Goal: Task Accomplishment & Management: Complete application form

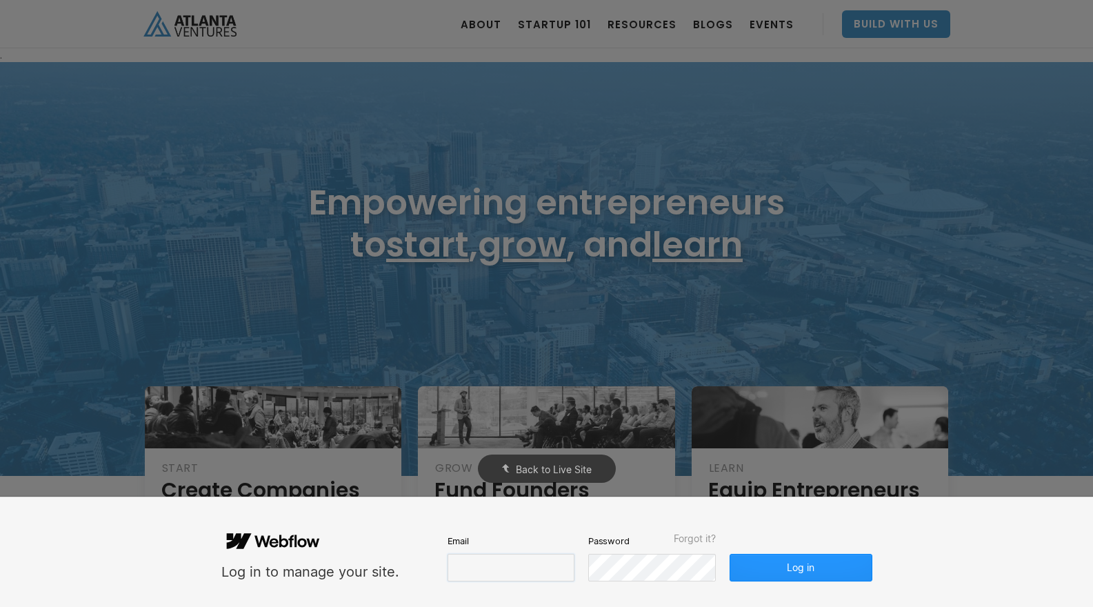
click at [477, 573] on input "email" at bounding box center [511, 568] width 127 height 28
type input "[PERSON_NAME][EMAIL_ADDRESS][DOMAIN_NAME]"
click at [818, 560] on button "Log in" at bounding box center [801, 568] width 142 height 28
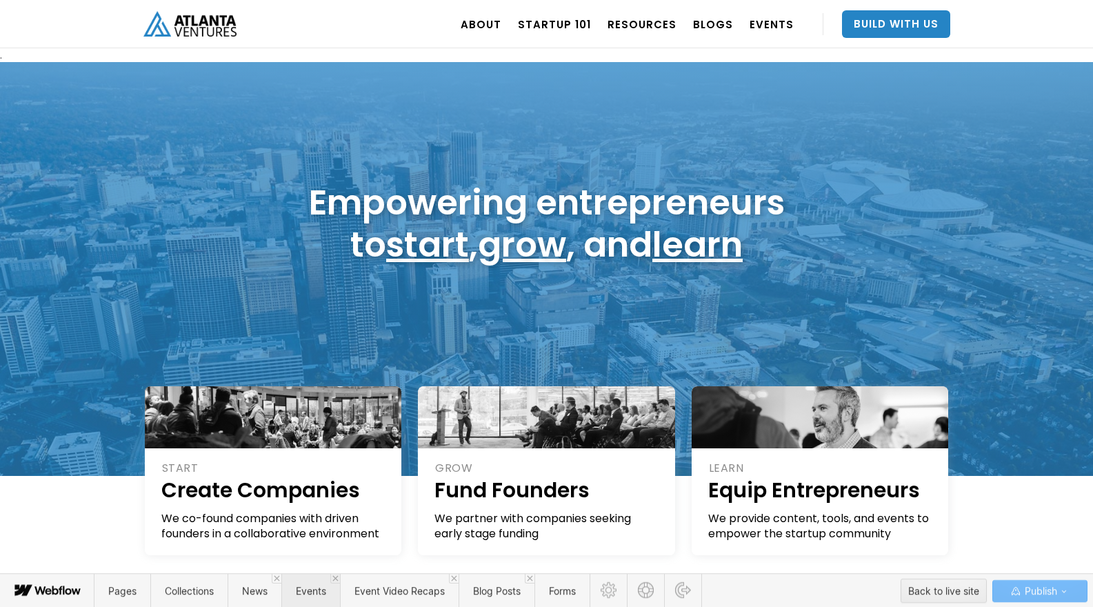
click at [312, 592] on span "Events" at bounding box center [311, 591] width 30 height 12
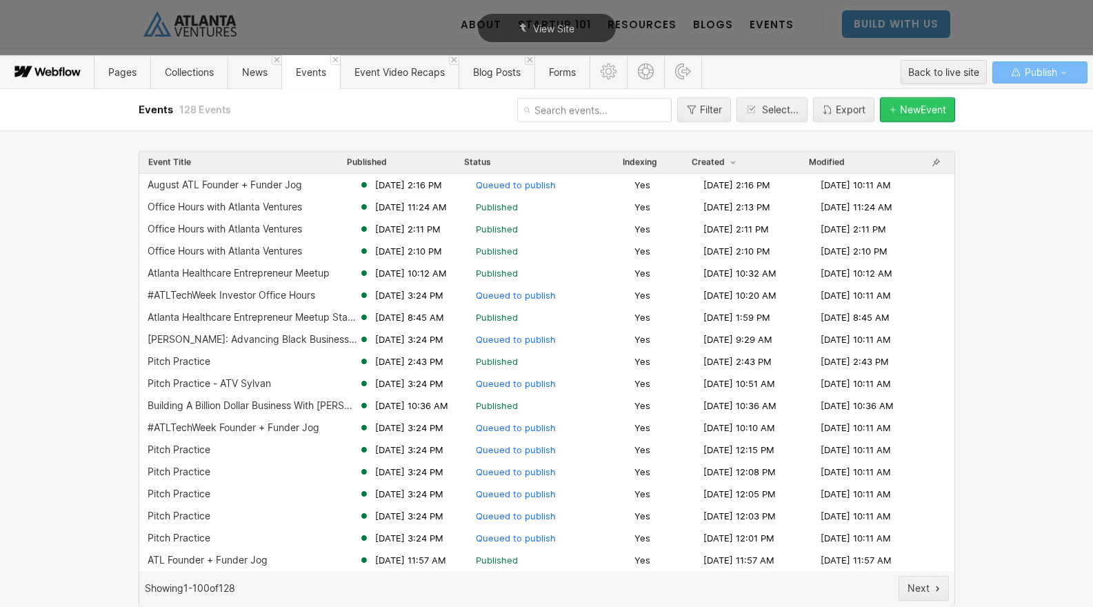
click at [918, 110] on div "New Event" at bounding box center [923, 109] width 46 height 11
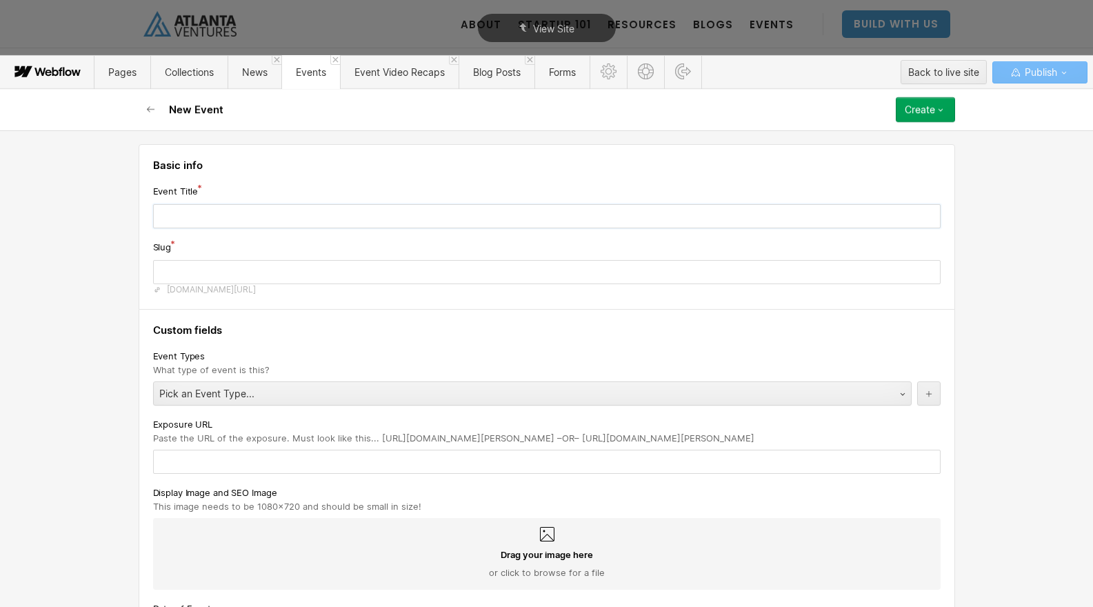
click at [325, 216] on input "text" at bounding box center [547, 216] width 788 height 24
paste input "Healthcare Entrepreneur Meetup"
type input "Healthcare Entrepreneur Meetup"
type input "healthcare-entrepreneur-meetup"
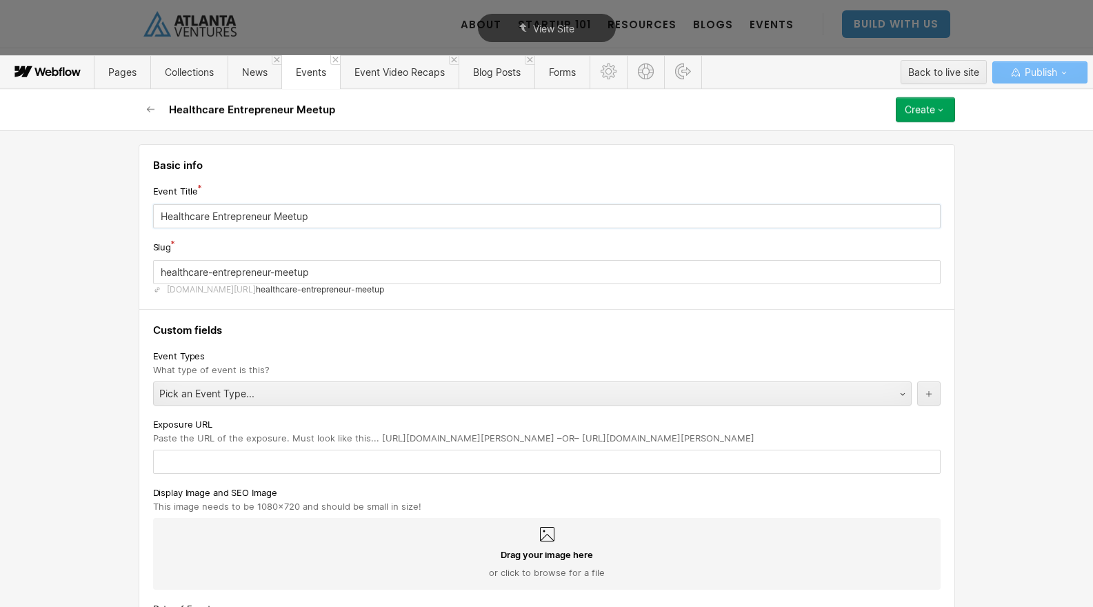
click at [161, 215] on input "Healthcare Entrepreneur Meetup" at bounding box center [547, 216] width 788 height 24
type input "IHealthcare Entrepreneur Meetup"
type input "ihealthcare-entrepreneur-meetup"
type input "InHealthcare Entrepreneur Meetup"
type input "inhealthcare-entrepreneur-meetup"
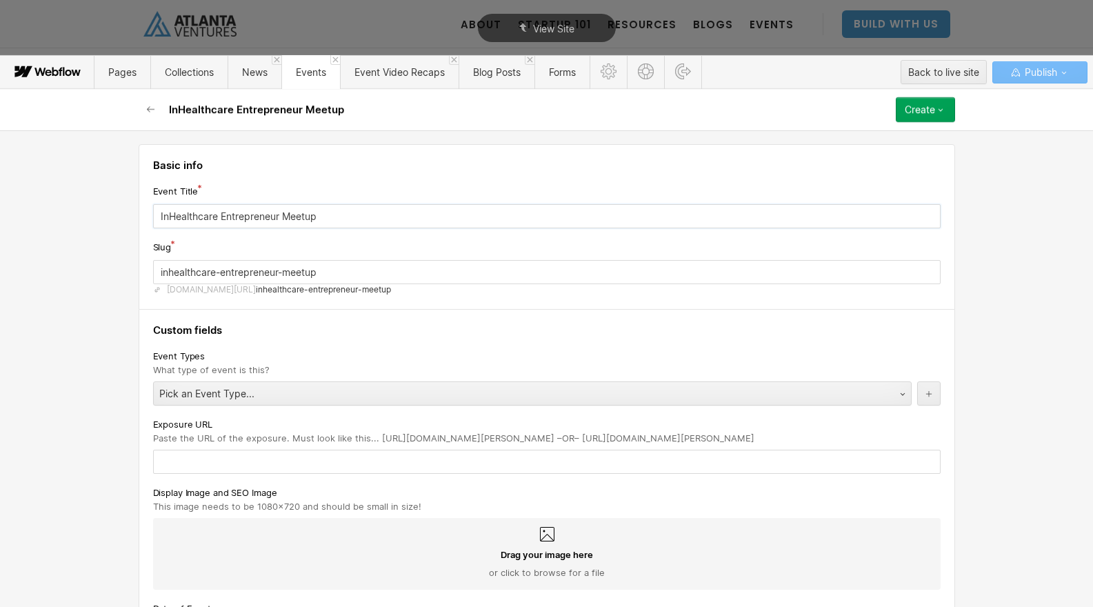
type input "In Healthcare Entrepreneur Meetup"
type input "in-healthcare-entrepreneur-meetup"
type input "In PHealthcare Entrepreneur Meetup"
type input "in-phealthcare-entrepreneur-meetup"
type input "In PeHealthcare Entrepreneur Meetup"
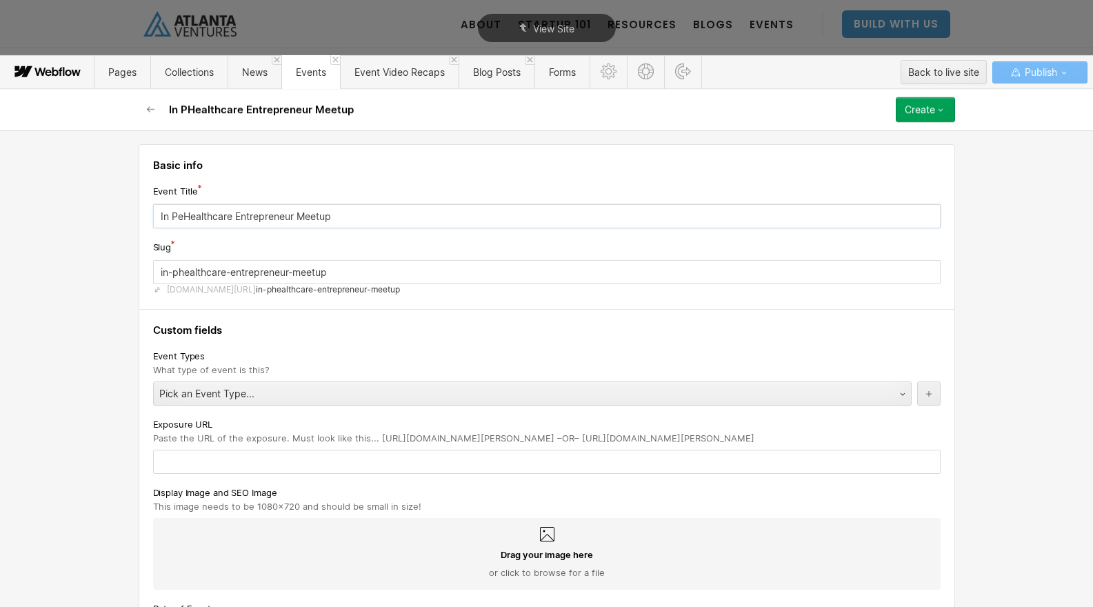
type input "in-pehealthcare-entrepreneur-meetup"
type input "In PerHealthcare Entrepreneur Meetup"
type input "in-perhealthcare-entrepreneur-meetup"
type input "In PersHealthcare Entrepreneur Meetup"
type input "in-pershealthcare-entrepreneur-meetup"
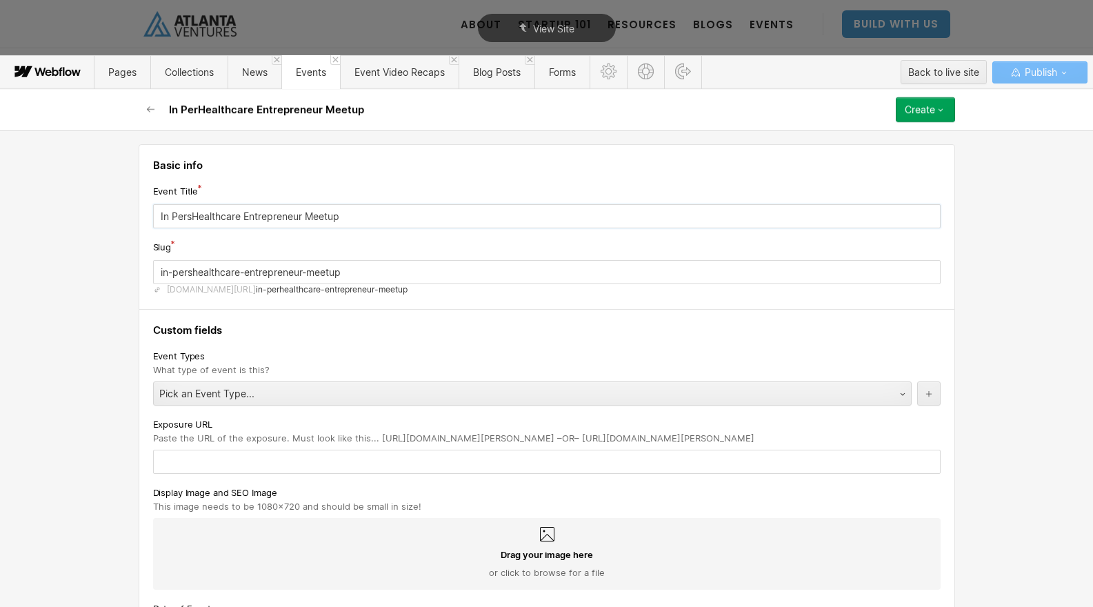
type input "In PersoHealthcare Entrepreneur Meetup"
type input "in-persohealthcare-entrepreneur-meetup"
type input "In PersonHealthcare Entrepreneur Meetup"
type input "in-personhealthcare-entrepreneur-meetup"
type input "In Person Healthcare Entrepreneur Meetup"
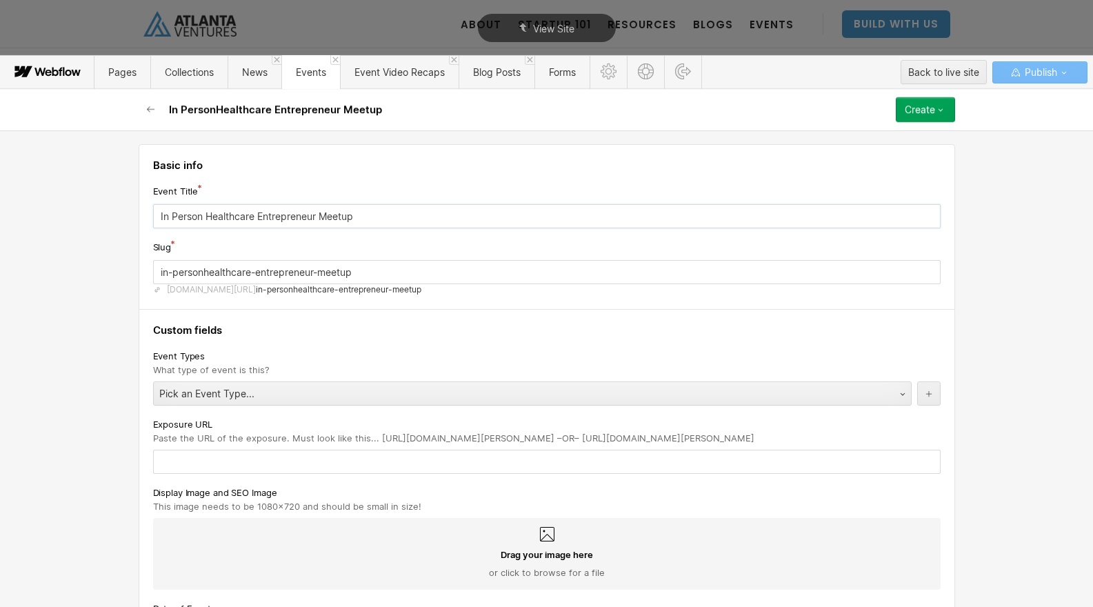
type input "in-person-healthcare-entrepreneur-meetup"
type input "In Person Healthcare Entrepreneur Meetup"
click at [407, 390] on div "Pick an Event Type..." at bounding box center [519, 394] width 730 height 22
click at [359, 277] on input "in-person-healthcare-entrepreneur-meetup" at bounding box center [547, 272] width 788 height 24
type input "in-person-healthcare-entrepreneur-meetup-october-2025"
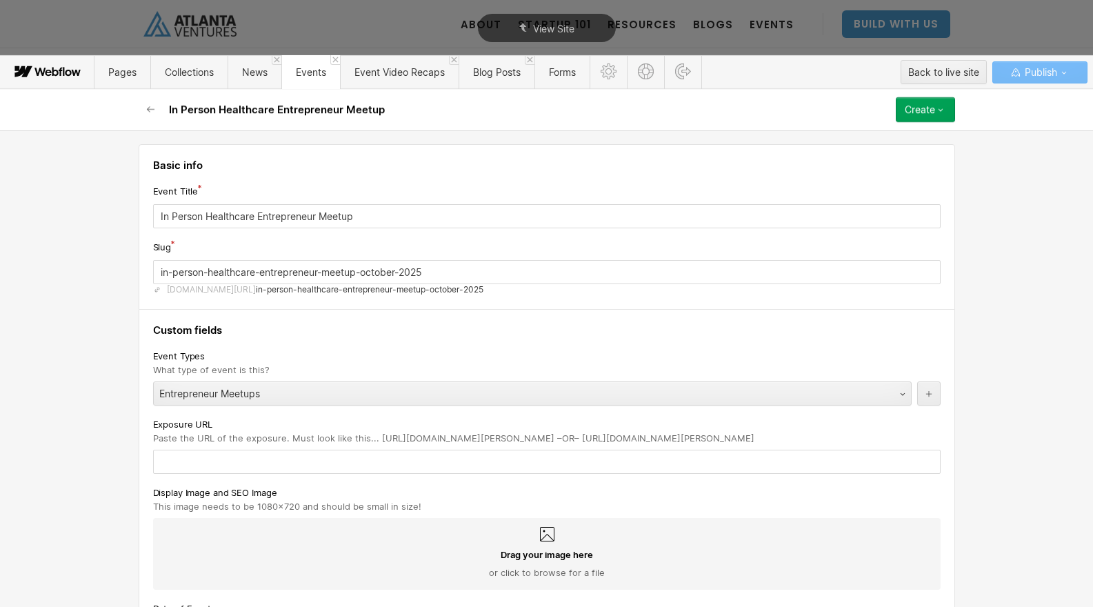
click at [495, 332] on h4 "Custom fields" at bounding box center [547, 331] width 788 height 14
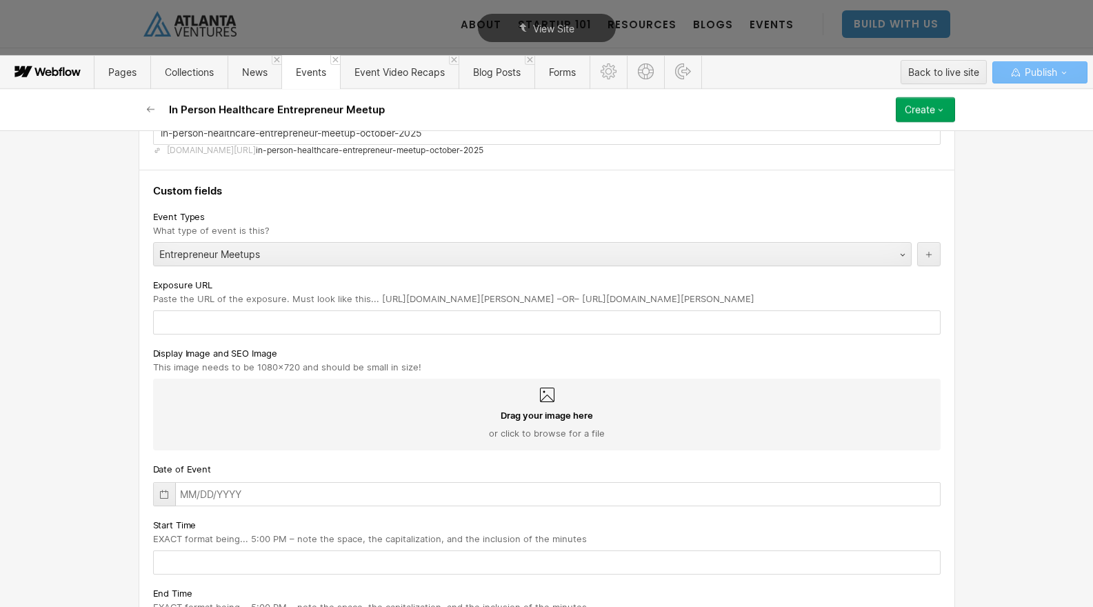
scroll to position [144, 0]
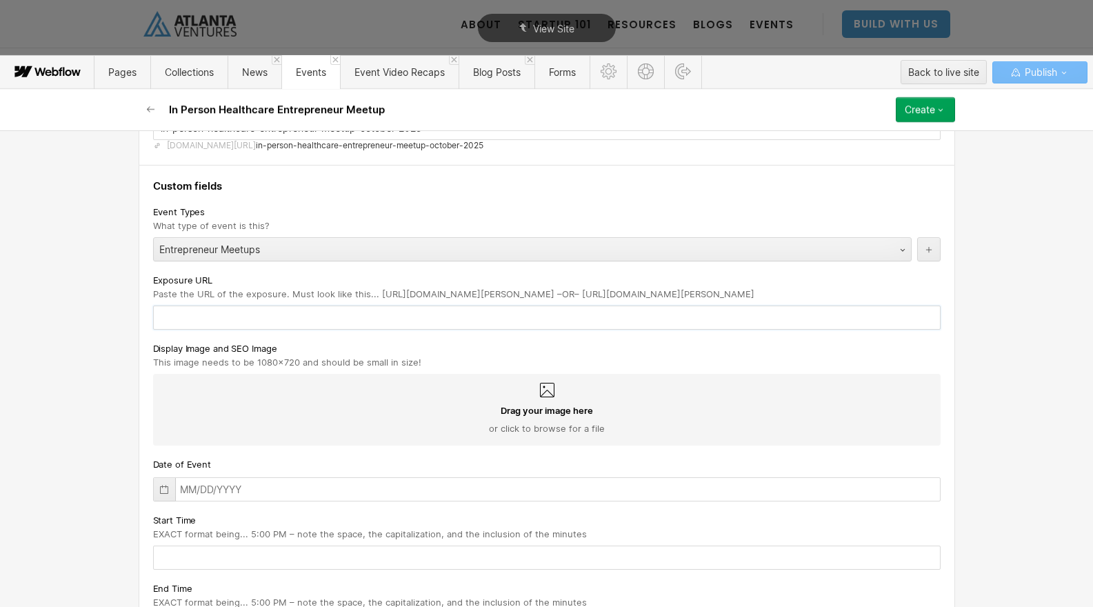
click at [448, 318] on input "text" at bounding box center [547, 318] width 788 height 24
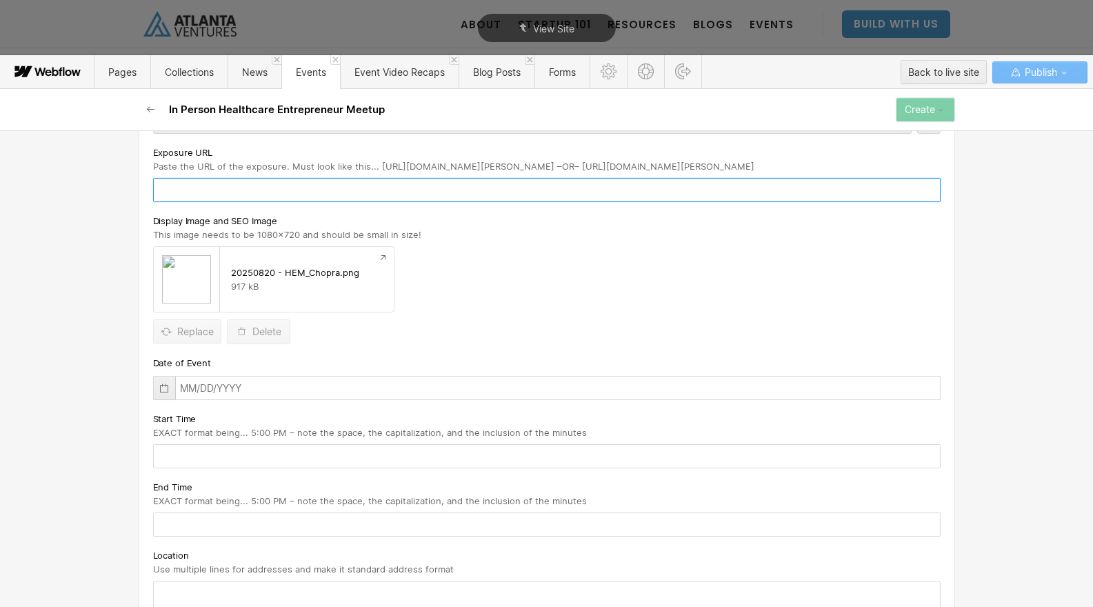
scroll to position [291, 0]
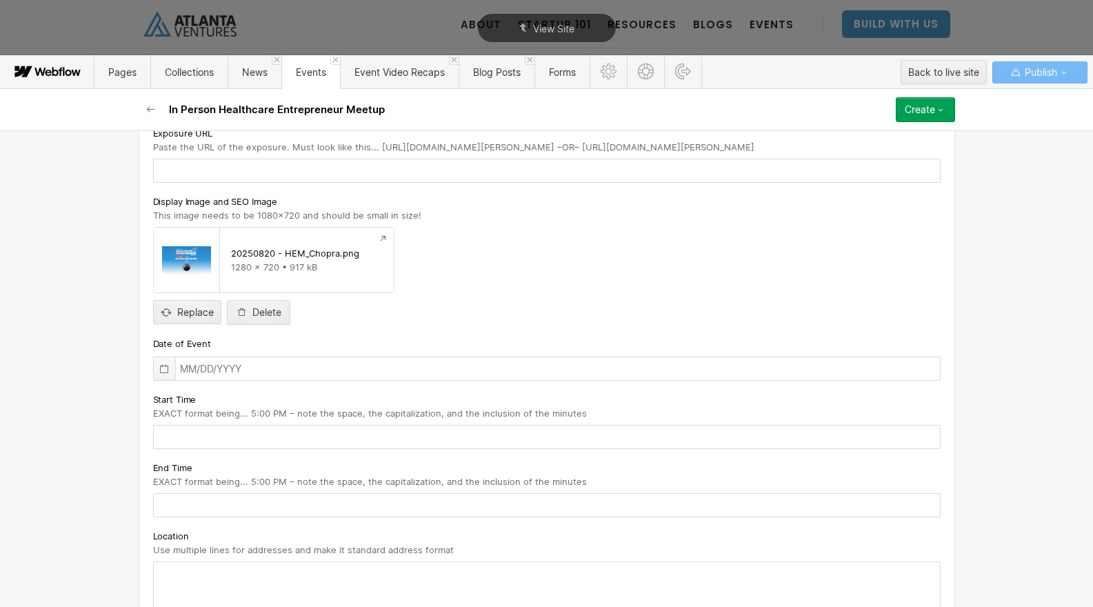
click at [161, 369] on icon at bounding box center [164, 369] width 11 height 11
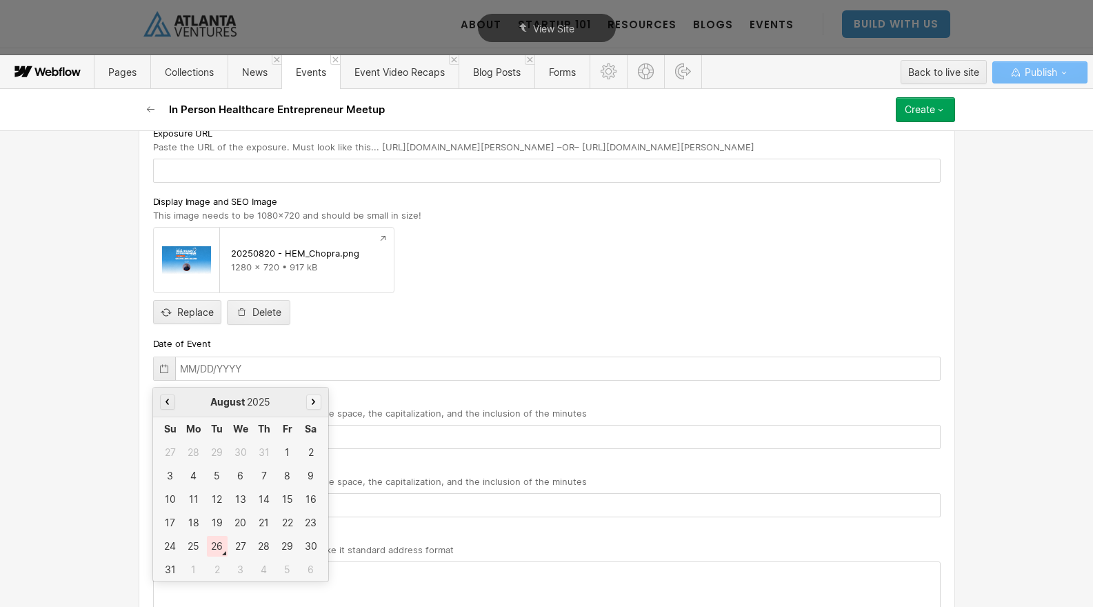
click at [319, 405] on button "button" at bounding box center [313, 402] width 15 height 15
click at [244, 543] on div "29" at bounding box center [240, 546] width 21 height 21
type input "[DATE]"
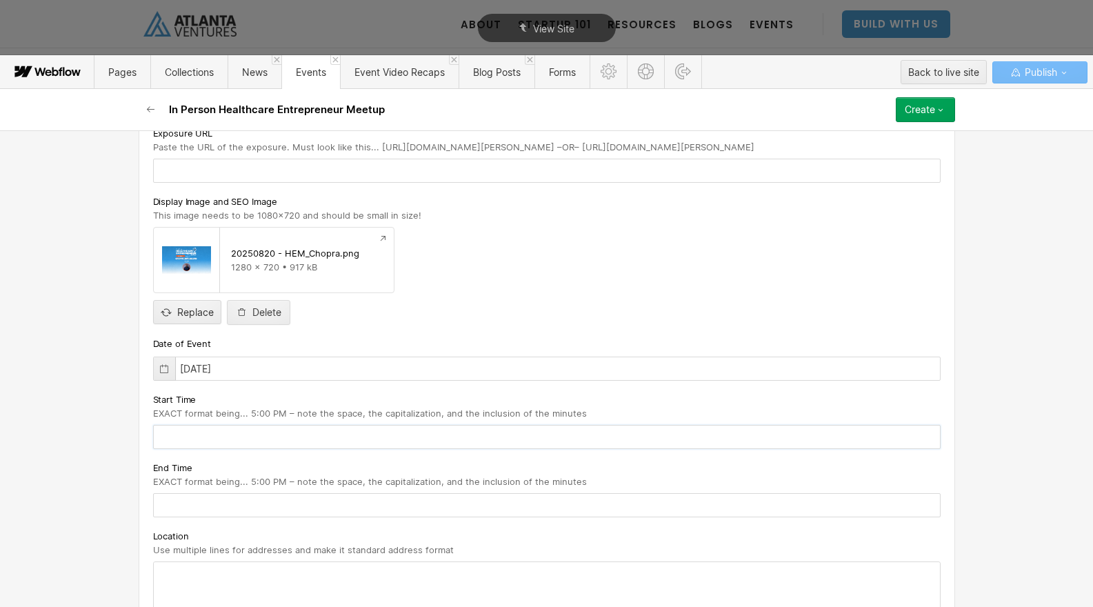
click at [244, 435] on input "text" at bounding box center [547, 437] width 788 height 24
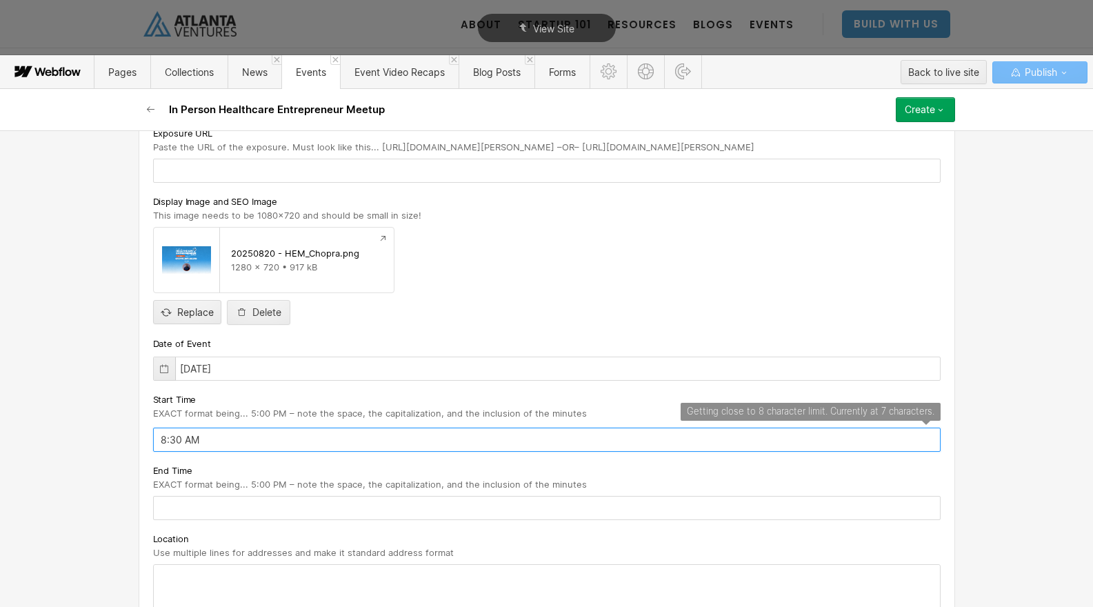
type input "8:30 AM"
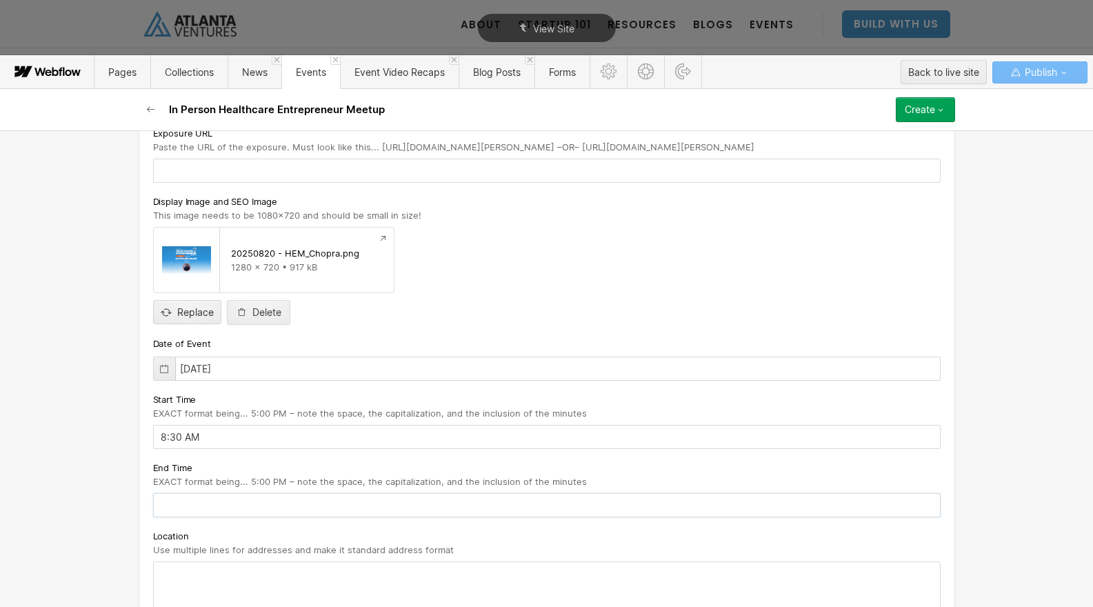
click at [221, 508] on input "text" at bounding box center [547, 505] width 788 height 24
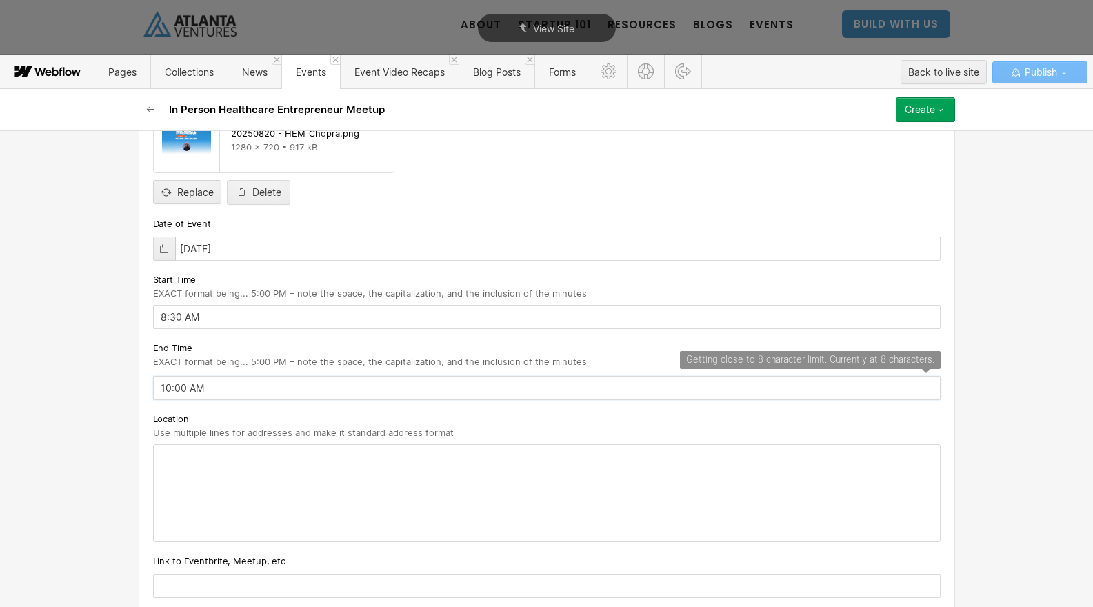
scroll to position [429, 0]
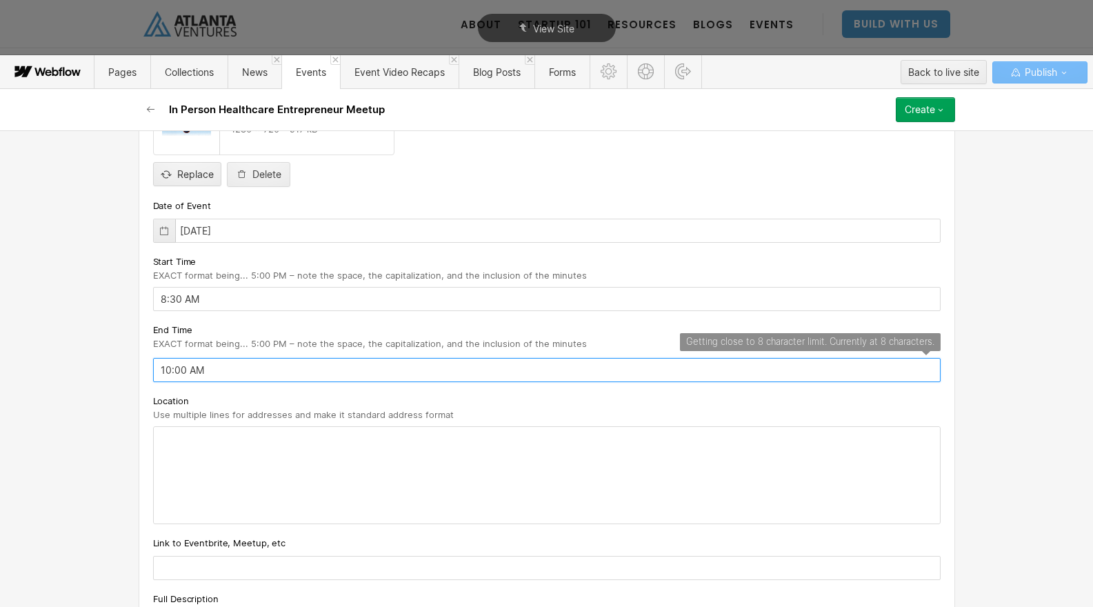
type input "10:00 AM"
click at [246, 455] on div at bounding box center [547, 475] width 786 height 97
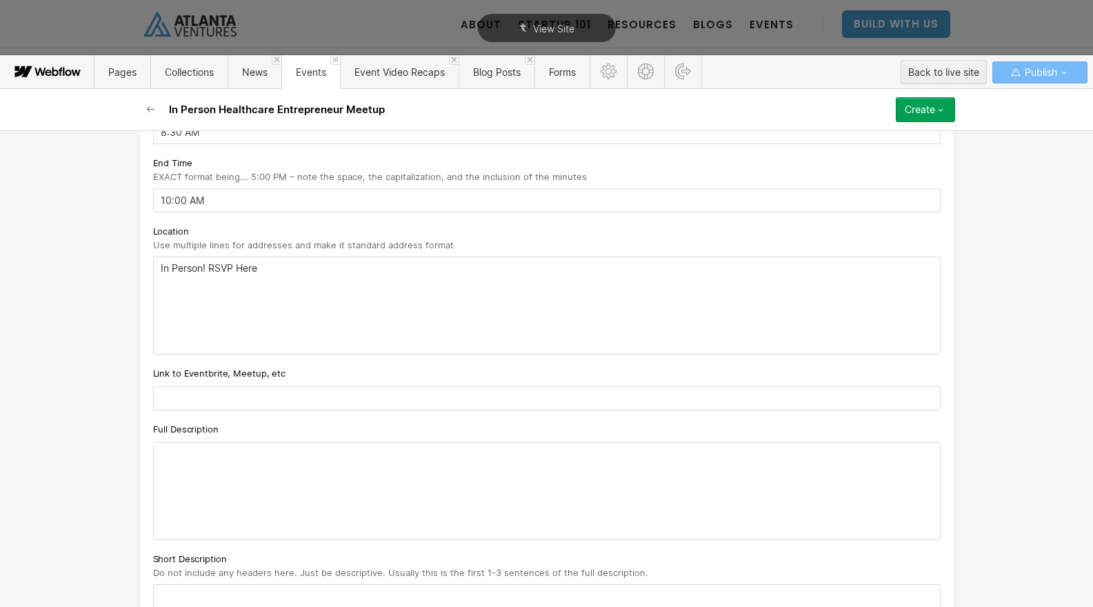
scroll to position [626, 0]
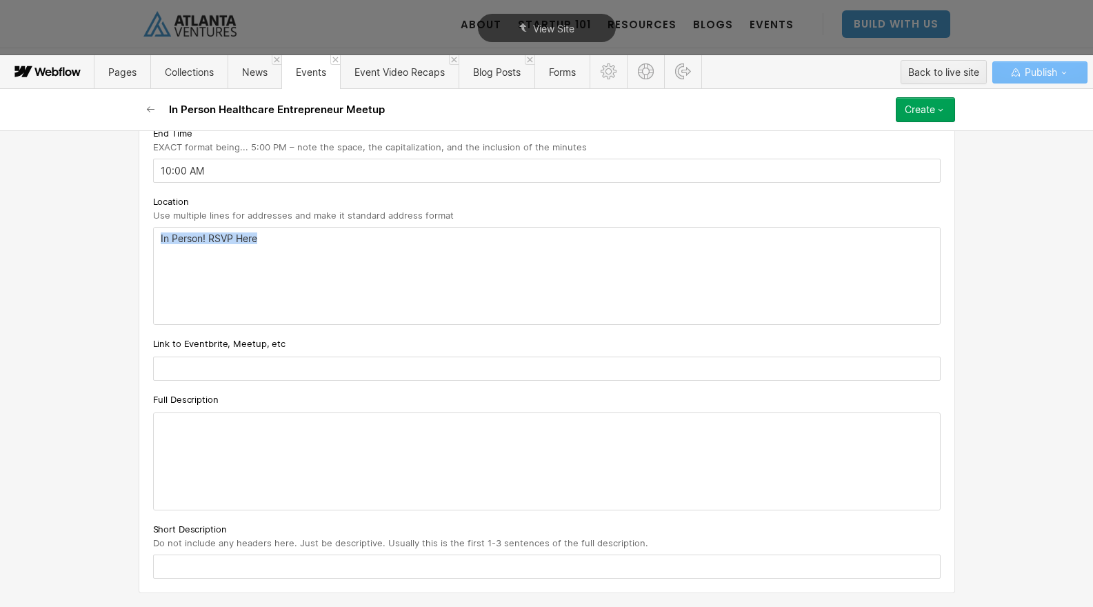
drag, startPoint x: 250, startPoint y: 241, endPoint x: 159, endPoint y: 235, distance: 91.3
click at [159, 235] on div "In Person! RSVP Here" at bounding box center [547, 276] width 786 height 97
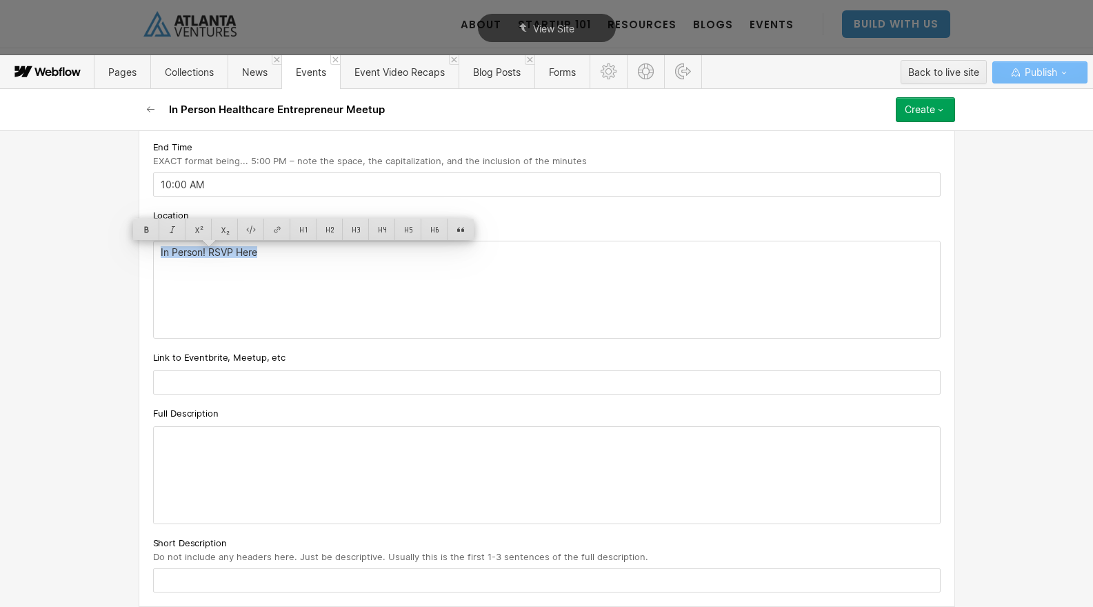
scroll to position [612, 0]
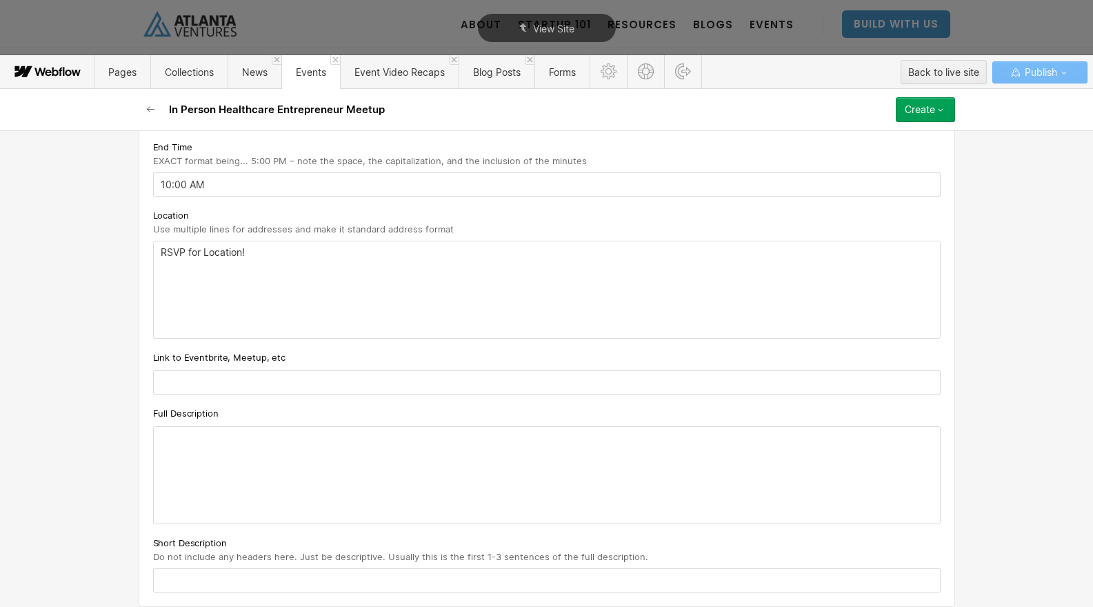
click at [199, 372] on input "text" at bounding box center [547, 382] width 788 height 24
click at [209, 375] on input "text" at bounding box center [547, 382] width 788 height 24
paste input "[URL][DOMAIN_NAME]"
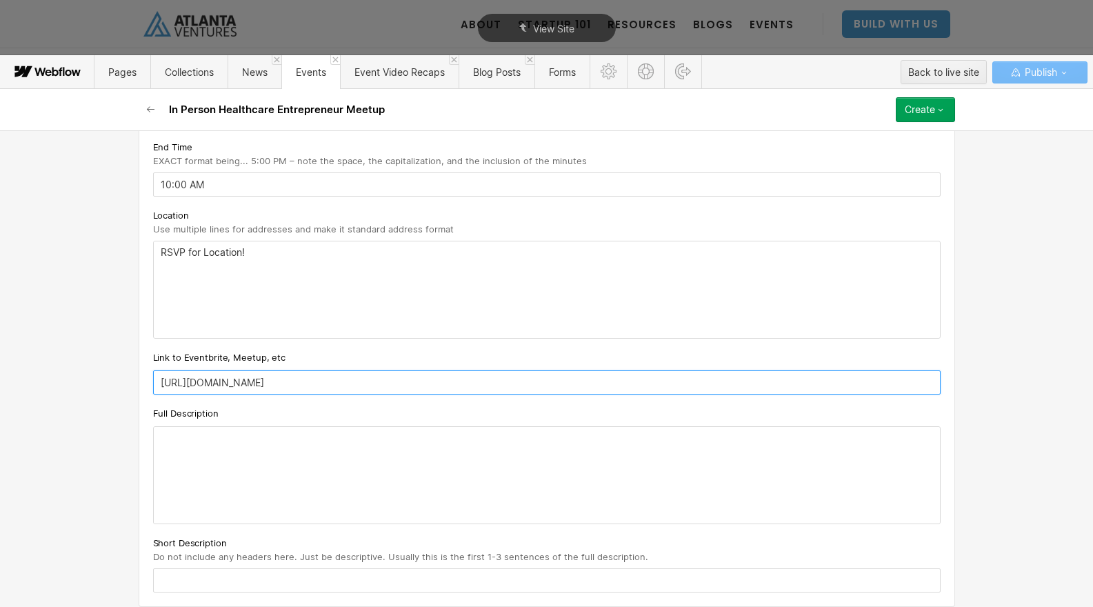
type input "[URL][DOMAIN_NAME]"
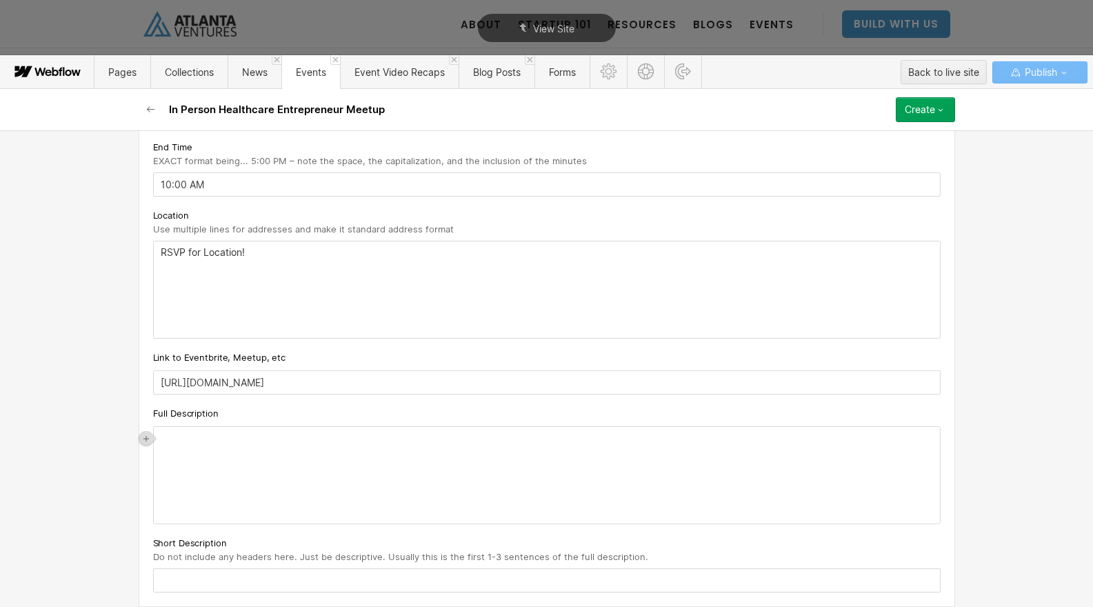
click at [235, 446] on div "‍" at bounding box center [547, 475] width 786 height 97
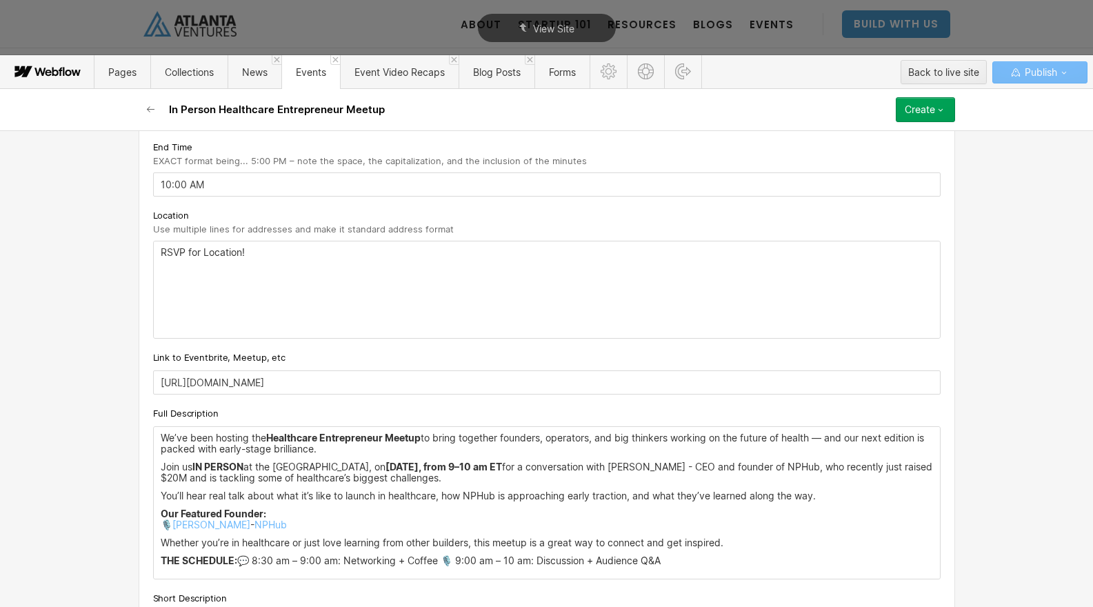
click at [348, 443] on strong "Healthcare Entrepreneur Meetup" at bounding box center [343, 438] width 155 height 12
click at [383, 452] on p "We’ve been hosting the Healthcare Entrepreneur Meetup to bring together founder…" at bounding box center [547, 444] width 773 height 22
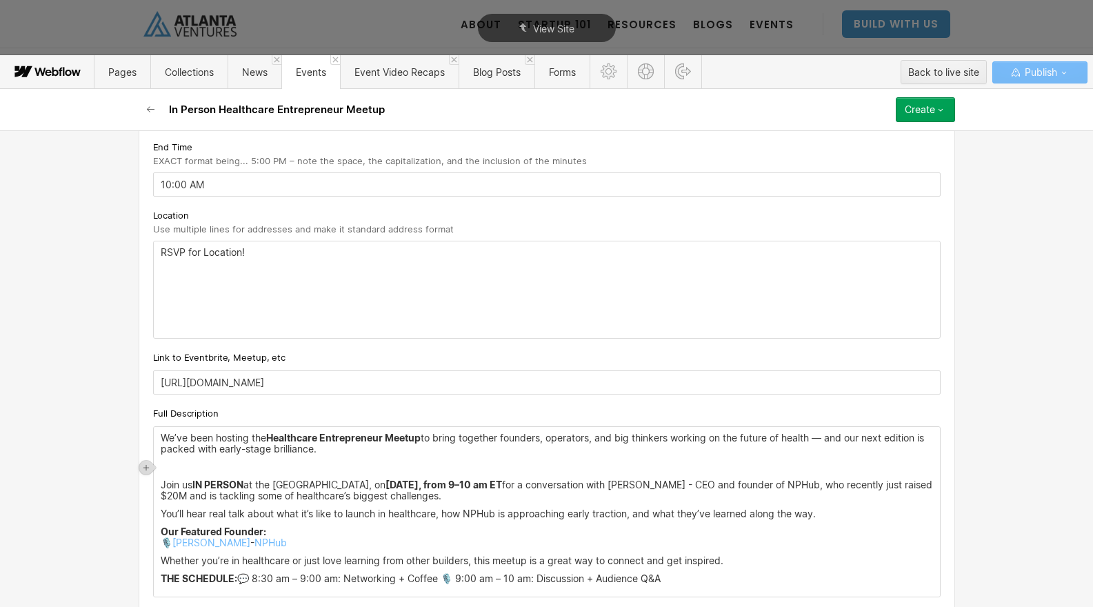
click at [593, 497] on p "Join us IN PERSON at the [GEOGRAPHIC_DATA], [DATE][DATE], from 9–10 am ET for a…" at bounding box center [547, 490] width 773 height 22
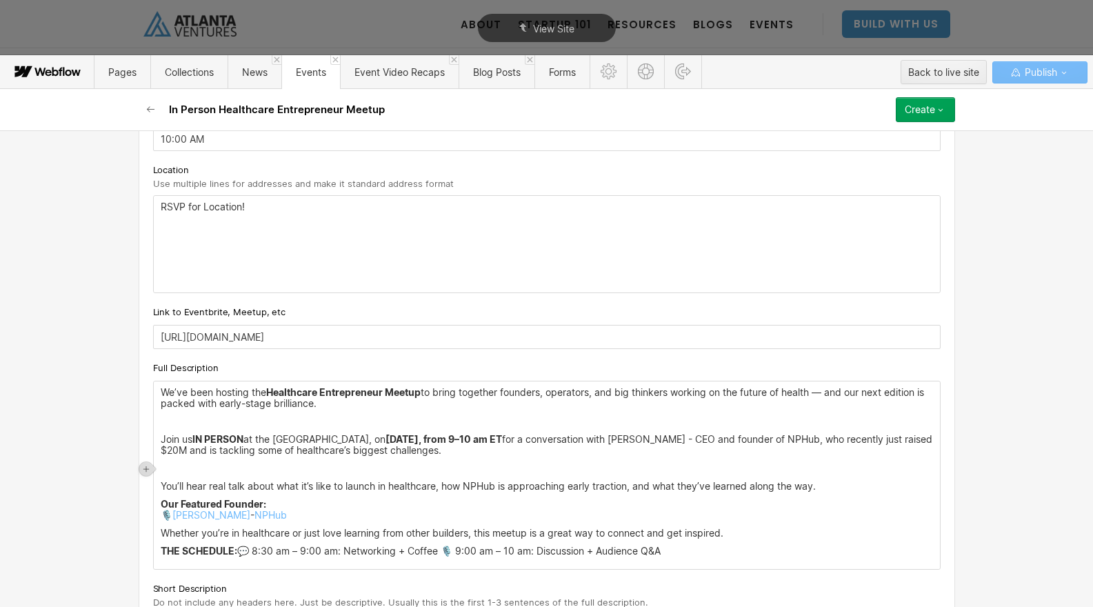
scroll to position [703, 0]
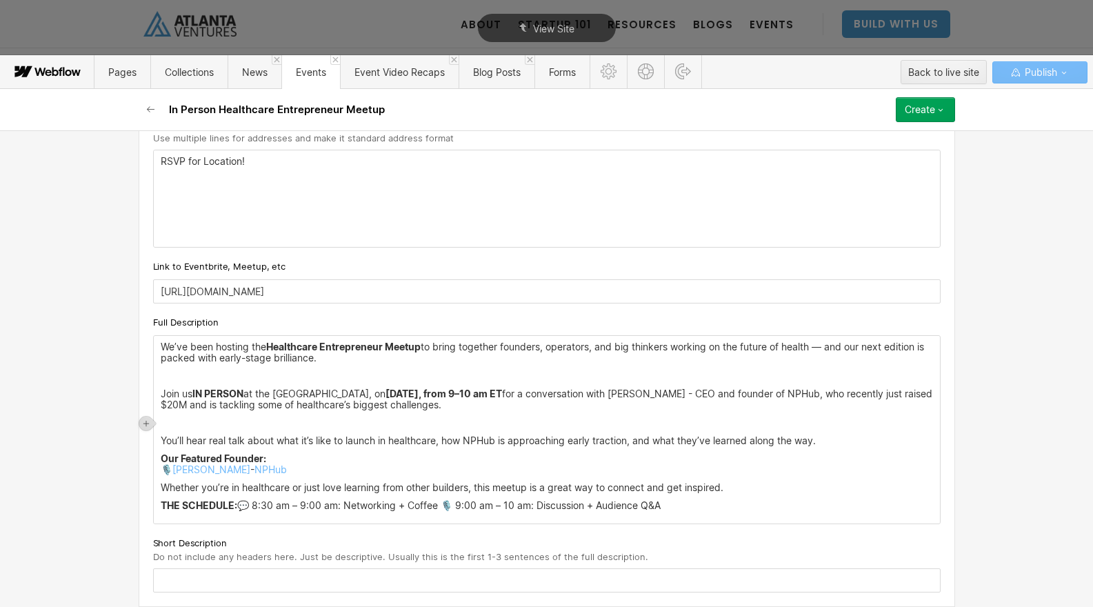
click at [831, 443] on p "You’ll hear real talk about what it’s like to launch in healthcare, how NPHub i…" at bounding box center [547, 440] width 773 height 11
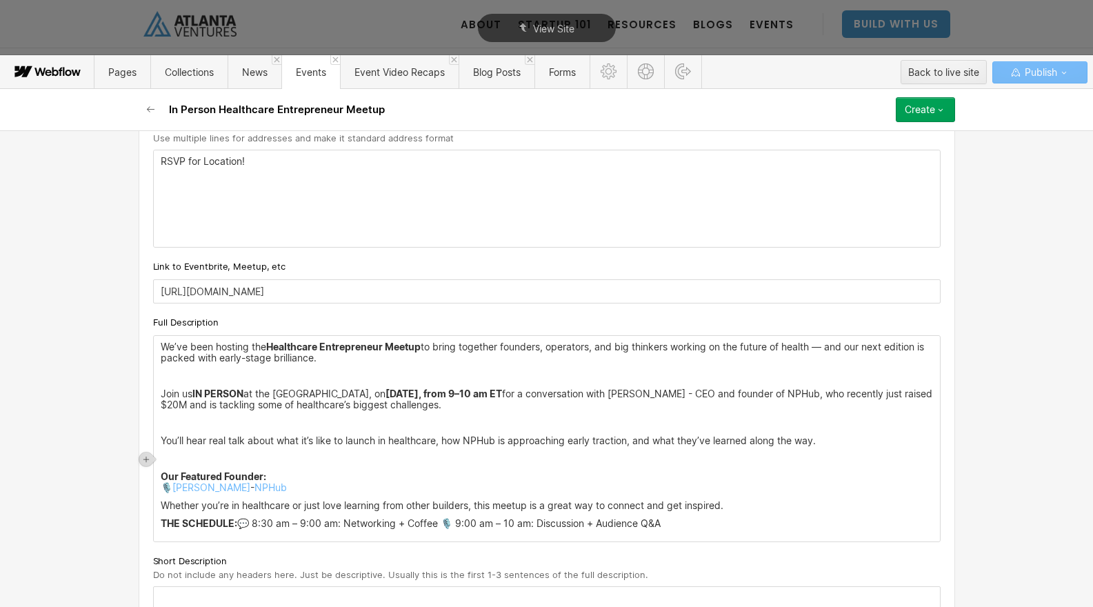
scroll to position [721, 0]
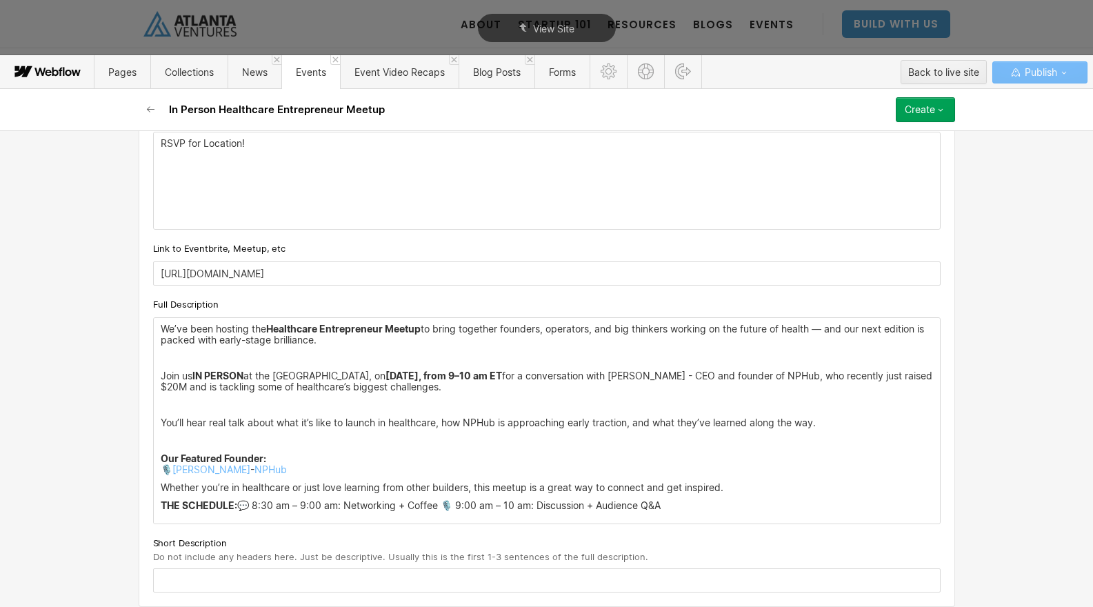
click at [386, 464] on p "Our Featured Founder: 🎙️ [PERSON_NAME] - NPHub" at bounding box center [547, 464] width 773 height 22
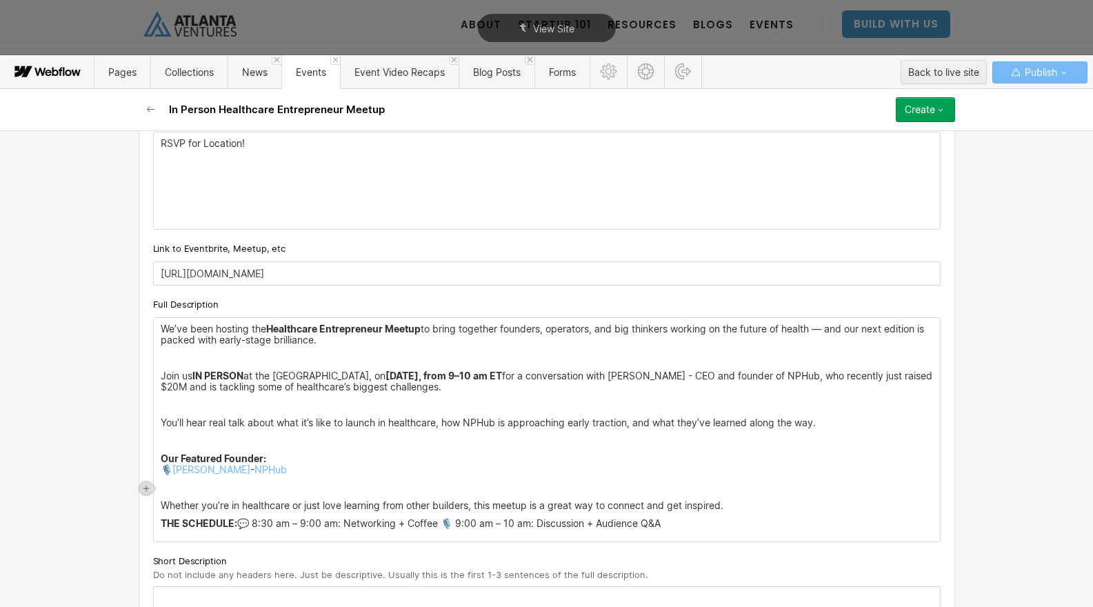
click at [750, 504] on p "Whether you’re in healthcare or just love learning from other builders, this me…" at bounding box center [547, 505] width 773 height 11
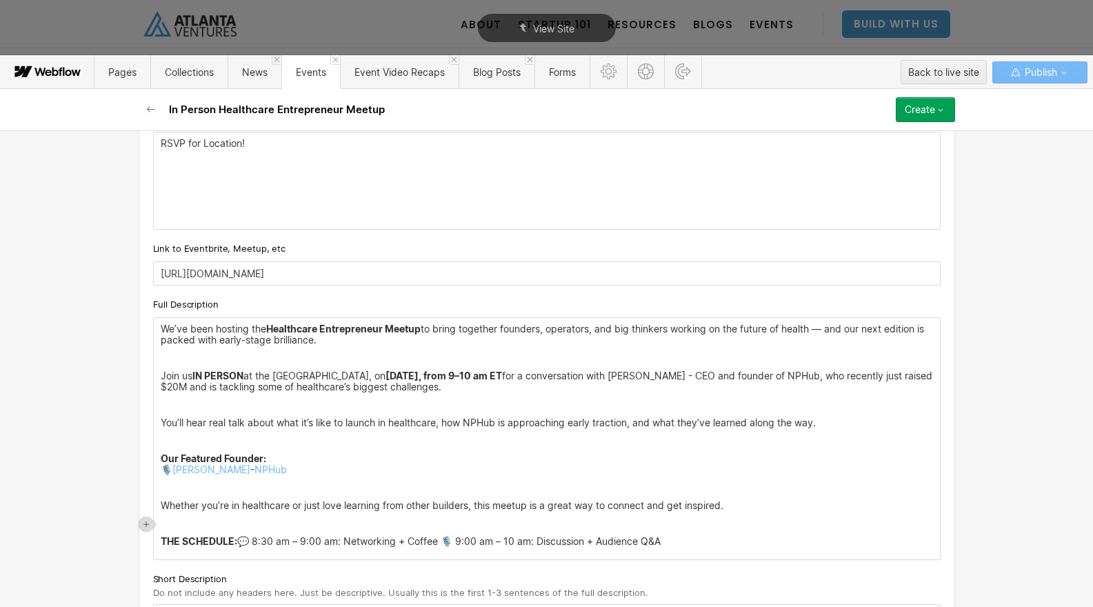
click at [442, 545] on p "THE SCHEDULE: 💬 8:30 am – 9:00 am: Networking + Coffee 🎙️ 9:00 am – 10 am: Disc…" at bounding box center [547, 541] width 773 height 11
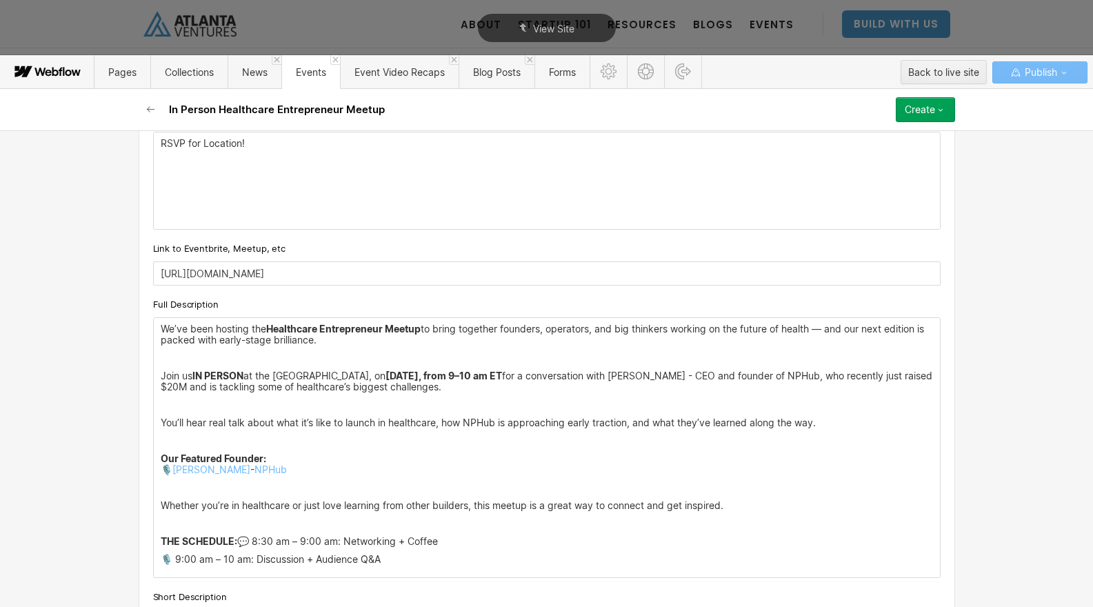
click at [241, 544] on p "THE SCHEDULE: 💬 8:30 am – 9:00 am: Networking + Coffee" at bounding box center [547, 541] width 773 height 11
click at [384, 577] on p "🎙️ 9:00 am – 10 am: Discussion + Audience Q&A" at bounding box center [547, 577] width 773 height 11
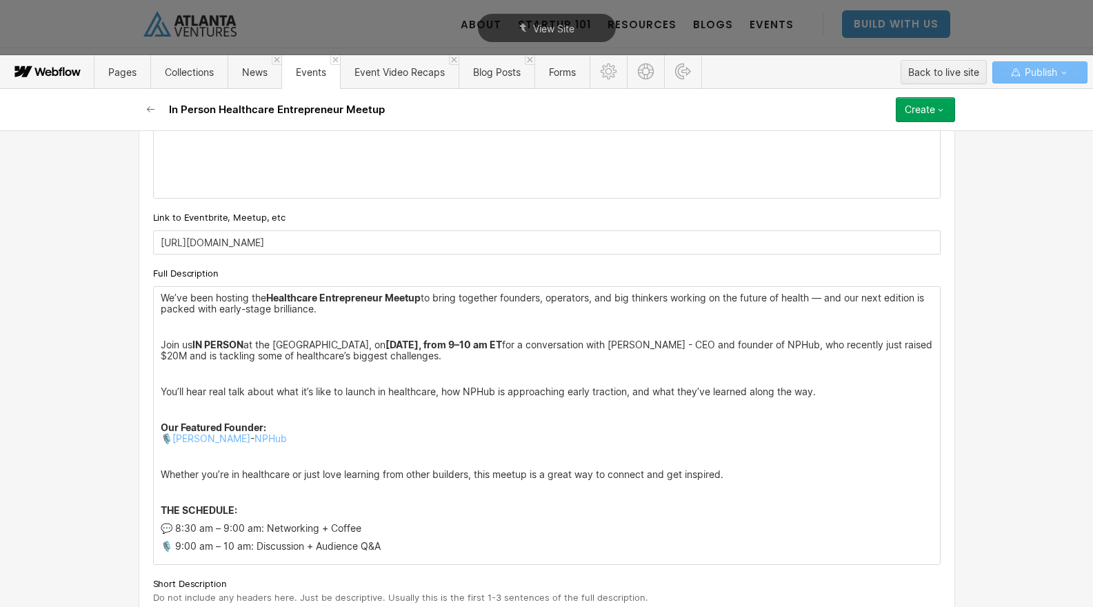
scroll to position [753, 0]
click at [434, 300] on p "We’ve been hosting the Healthcare Entrepreneur Meetup to bring together founder…" at bounding box center [547, 302] width 773 height 22
click at [588, 353] on p "Join us IN PERSON at the [GEOGRAPHIC_DATA], [DATE][DATE], from 9–10 am ET for a…" at bounding box center [547, 349] width 773 height 22
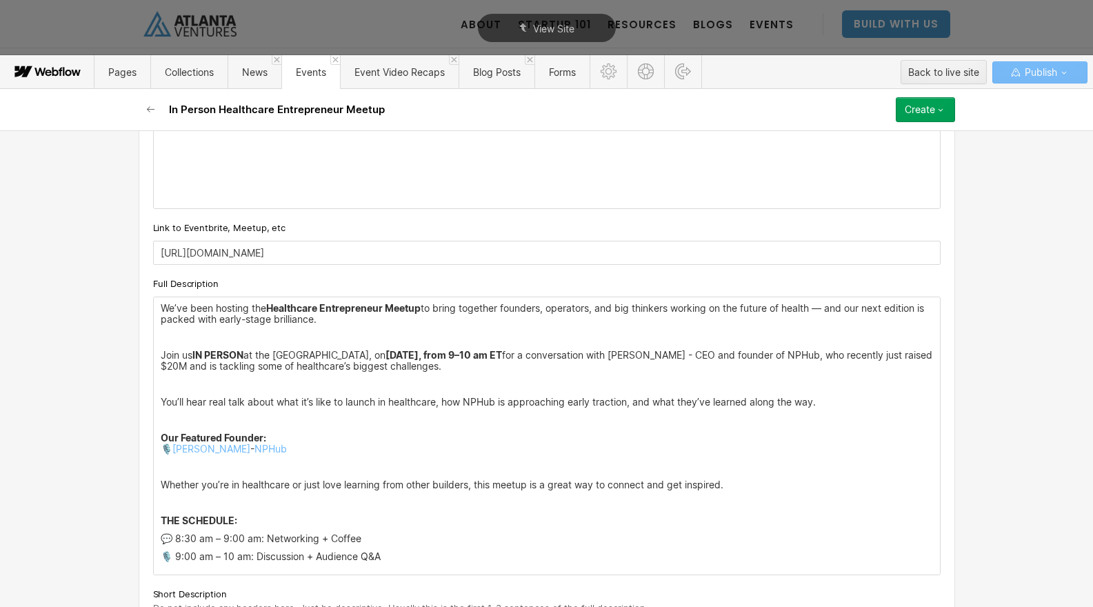
scroll to position [728, 0]
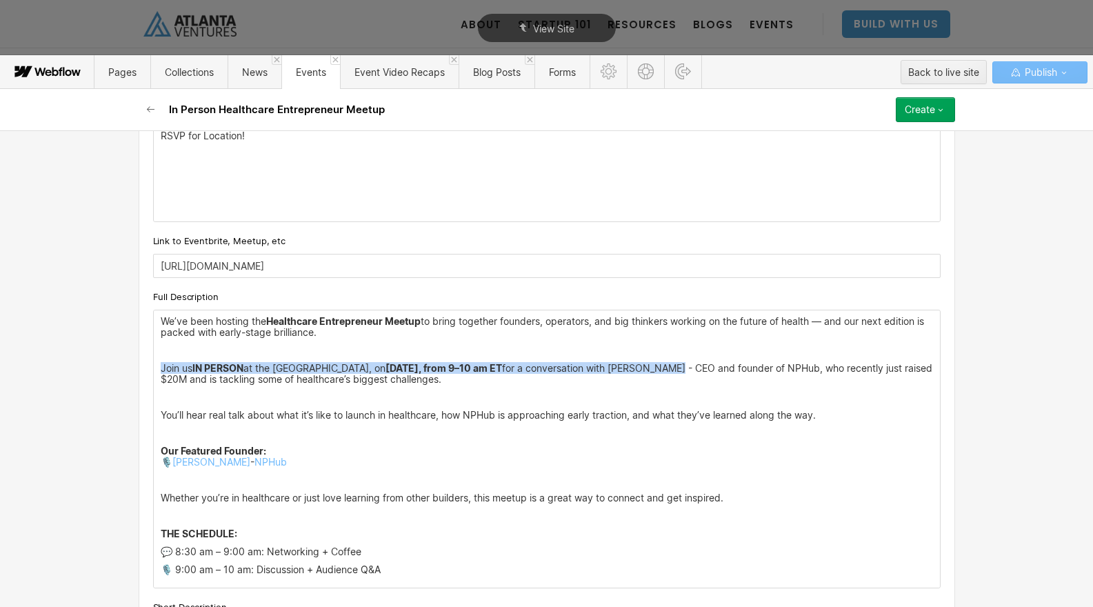
drag, startPoint x: 166, startPoint y: 370, endPoint x: 779, endPoint y: 371, distance: 613.9
click at [779, 371] on p "Join us IN PERSON at the [GEOGRAPHIC_DATA], [DATE][DATE], from 9–10 am ET for a…" at bounding box center [547, 374] width 773 height 22
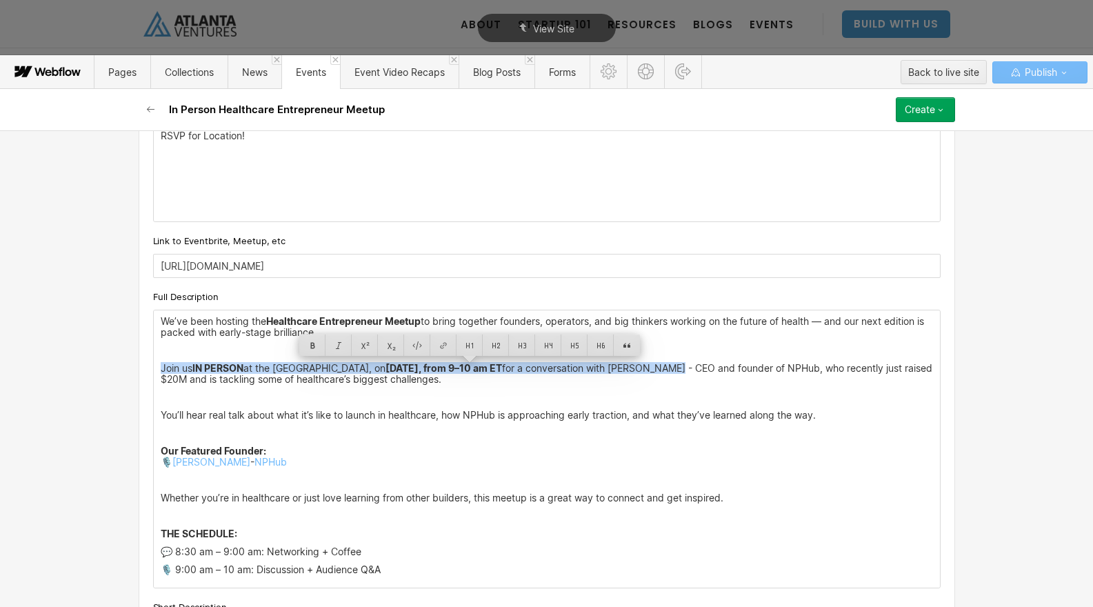
copy p "Join us IN PERSON at the [GEOGRAPHIC_DATA], [DATE][DATE], from 9–10 am ET for a…"
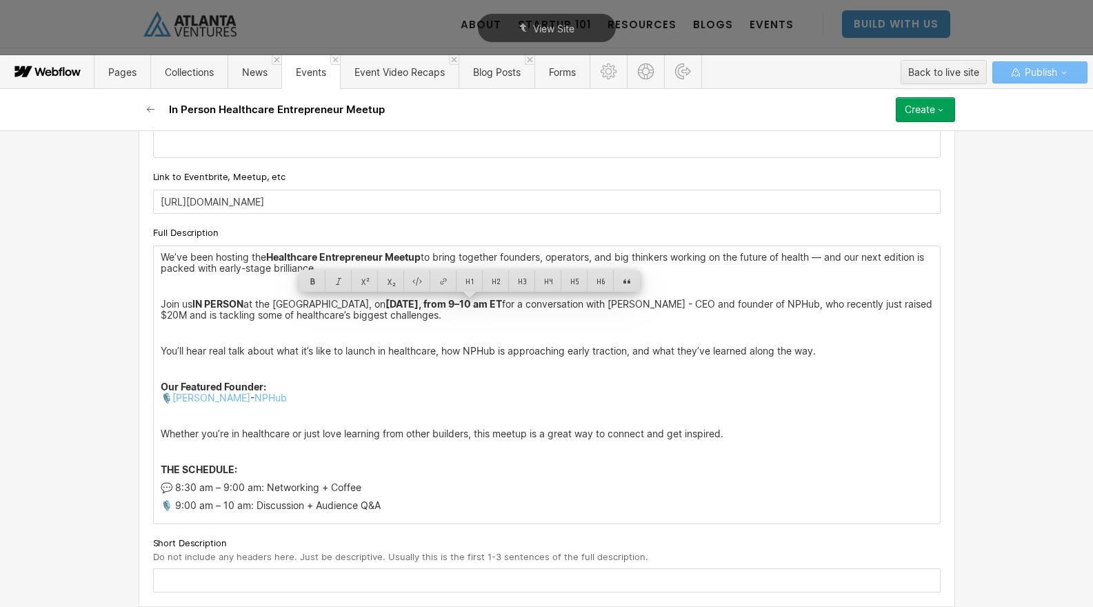
click at [406, 576] on div "Custom fields Event Types What type of event is this? Entrepreneur Meetups Expo…" at bounding box center [547, 62] width 817 height 1090
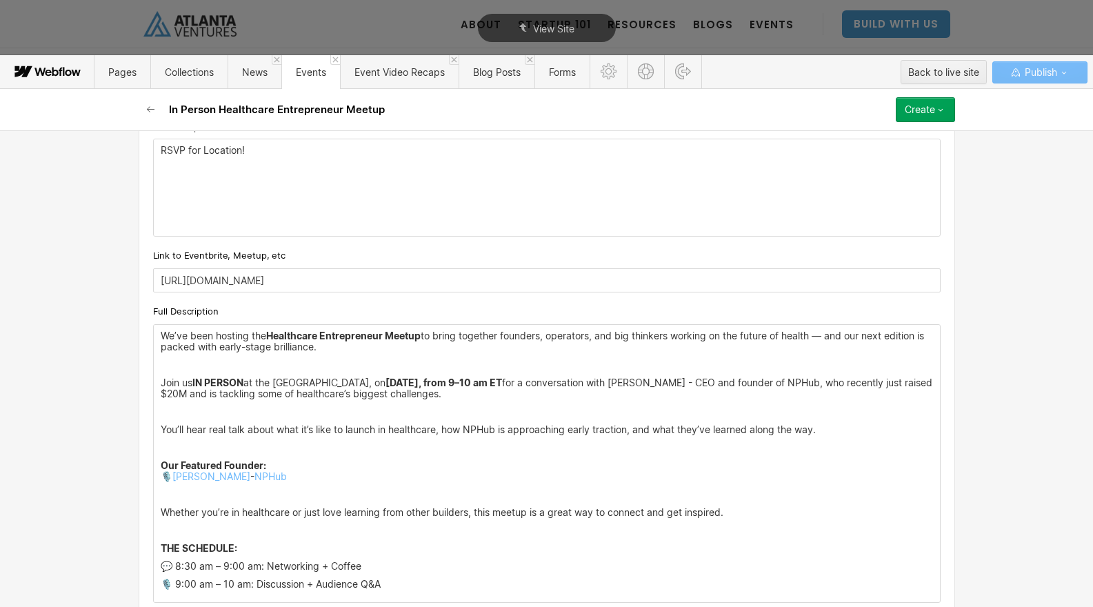
scroll to position [806, 0]
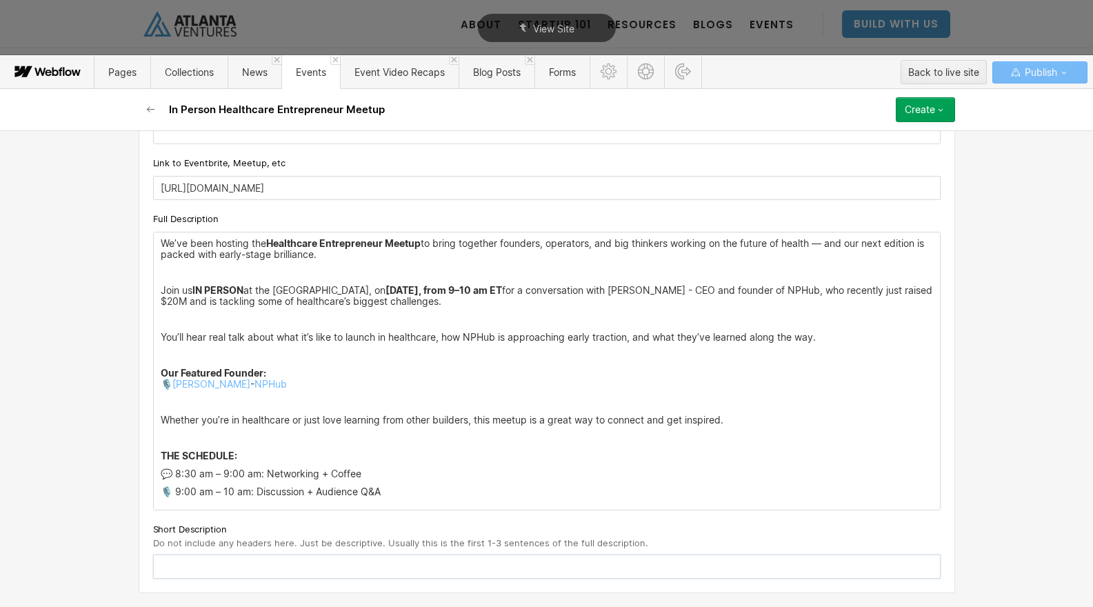
click at [405, 573] on input "text" at bounding box center [547, 567] width 788 height 24
paste input "Join us IN PERSON at the [GEOGRAPHIC_DATA], [DATE][DATE], from 9–10 am ET for a…"
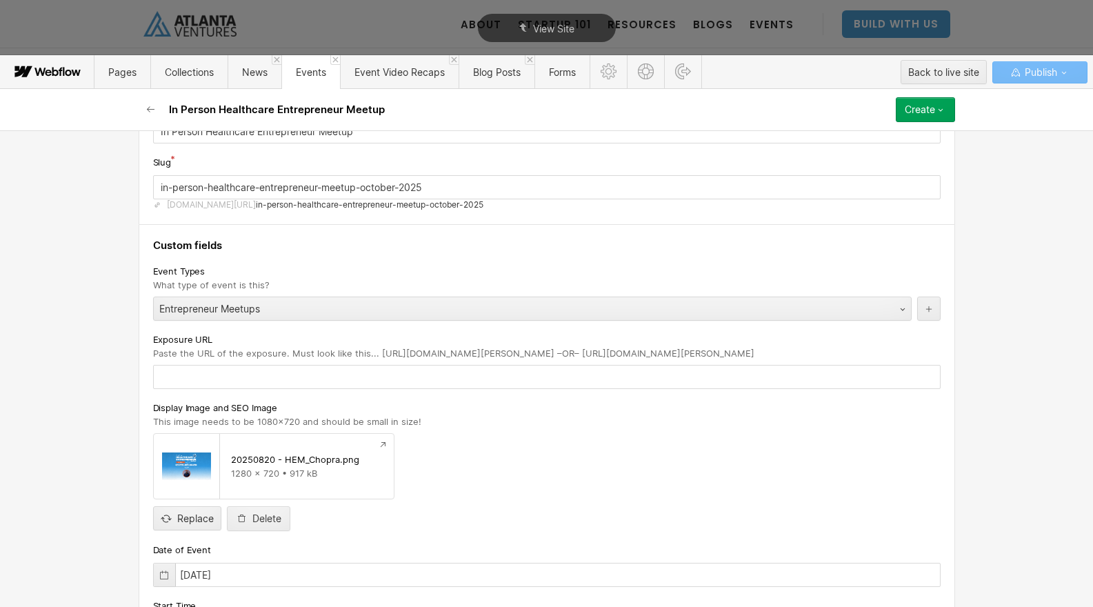
scroll to position [0, 0]
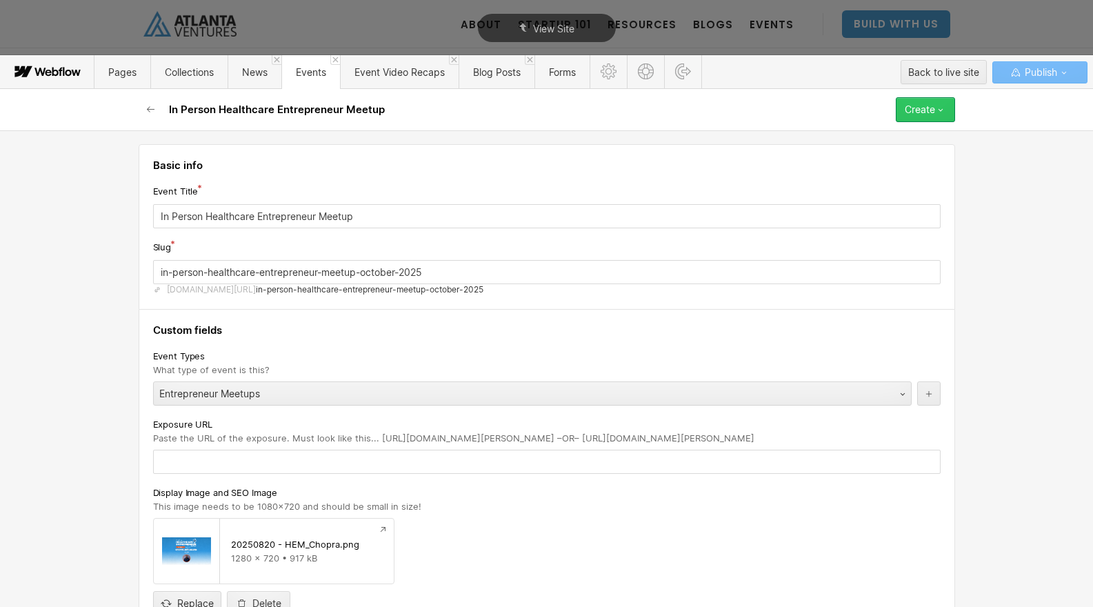
type input "Join us IN PERSON at the [GEOGRAPHIC_DATA], [DATE][DATE], from 9–10 am ET for a…"
click at [939, 108] on icon "button" at bounding box center [940, 109] width 11 height 11
click at [854, 196] on span "Schedule" at bounding box center [846, 193] width 37 height 13
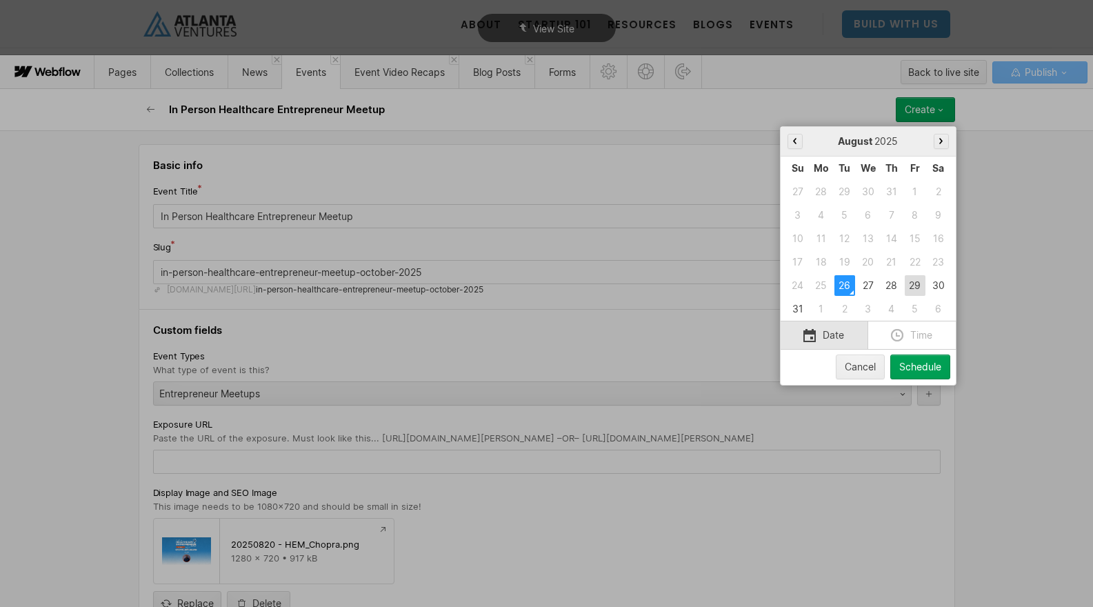
click at [912, 286] on div "29" at bounding box center [915, 285] width 21 height 21
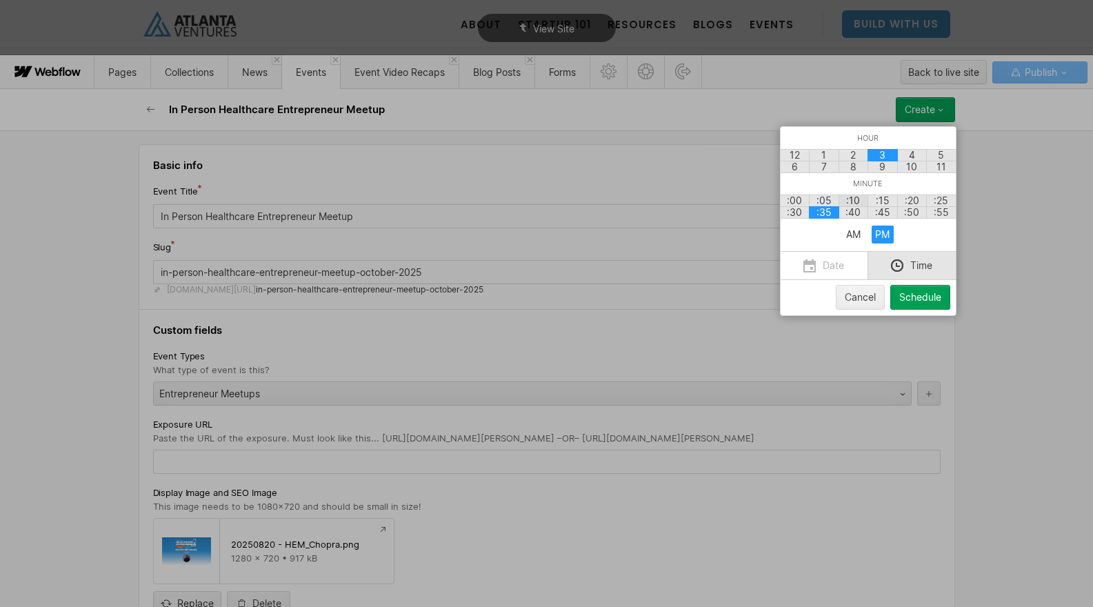
click at [854, 202] on div ":10" at bounding box center [854, 201] width 30 height 12
click at [915, 169] on div "10" at bounding box center [912, 167] width 30 height 12
drag, startPoint x: 795, startPoint y: 198, endPoint x: 815, endPoint y: 207, distance: 21.9
click at [795, 198] on div ":00" at bounding box center [795, 201] width 30 height 12
click at [846, 230] on div "AM" at bounding box center [853, 235] width 22 height 18
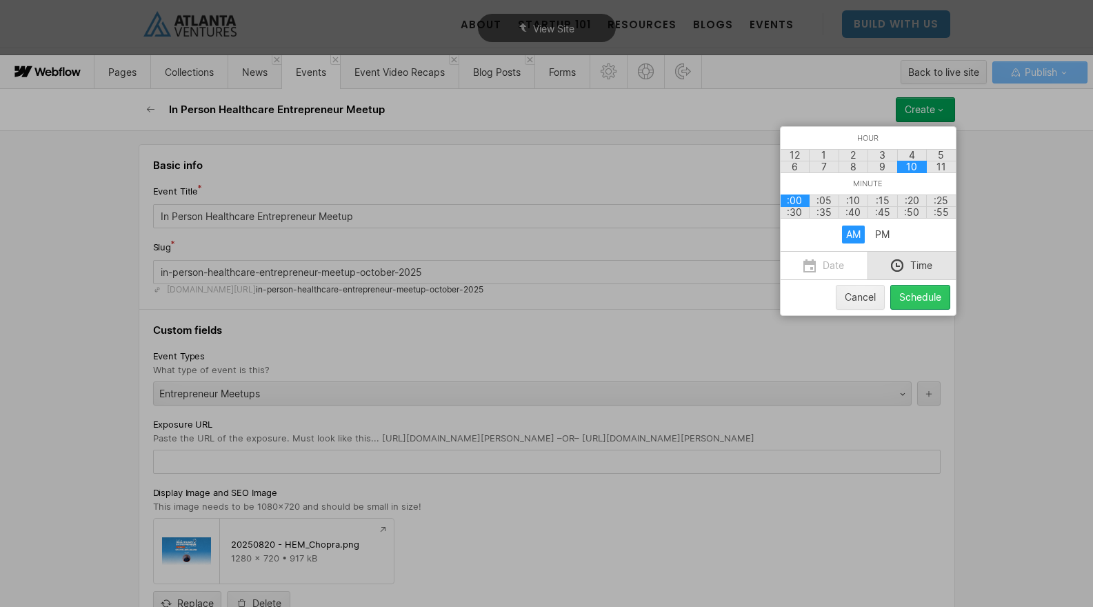
click at [924, 304] on button "Schedule" at bounding box center [921, 297] width 60 height 25
